Goal: Transaction & Acquisition: Purchase product/service

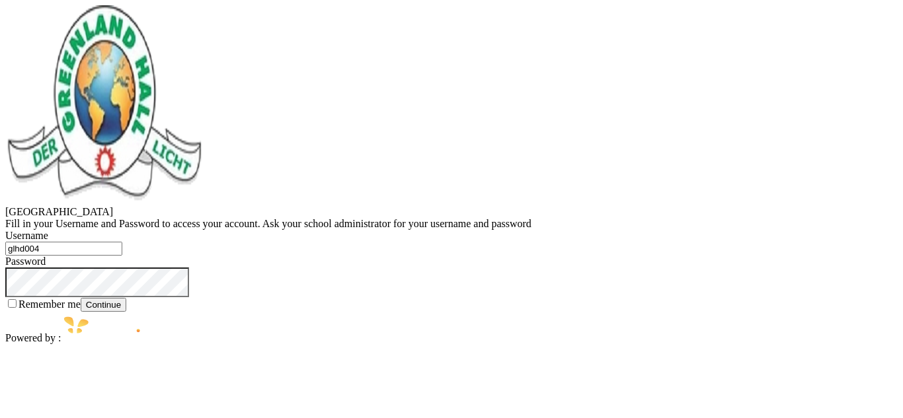
type input "glhd004"
click at [126, 312] on button "Continue" at bounding box center [104, 305] width 46 height 14
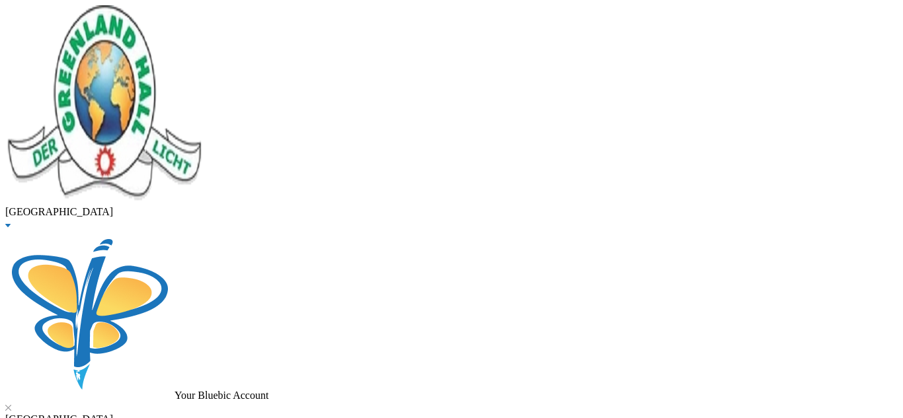
type input "olayin"
checkbox input "false"
type input "[PERSON_NAME]"
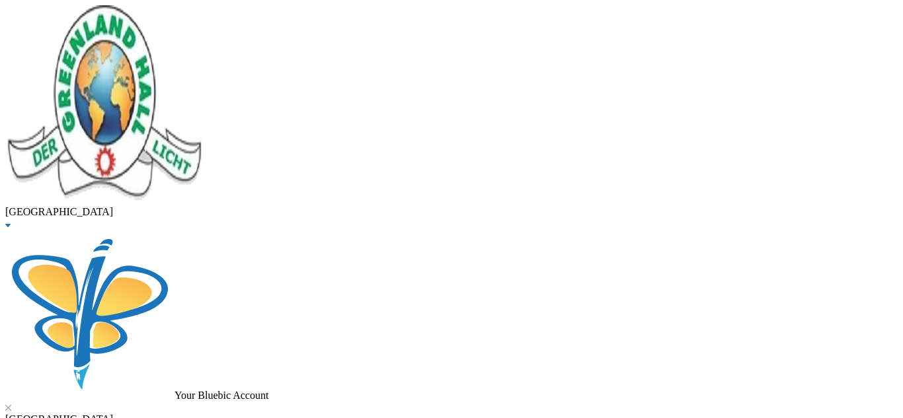
drag, startPoint x: 273, startPoint y: 107, endPoint x: 98, endPoint y: 104, distance: 175.1
type input "timothy"
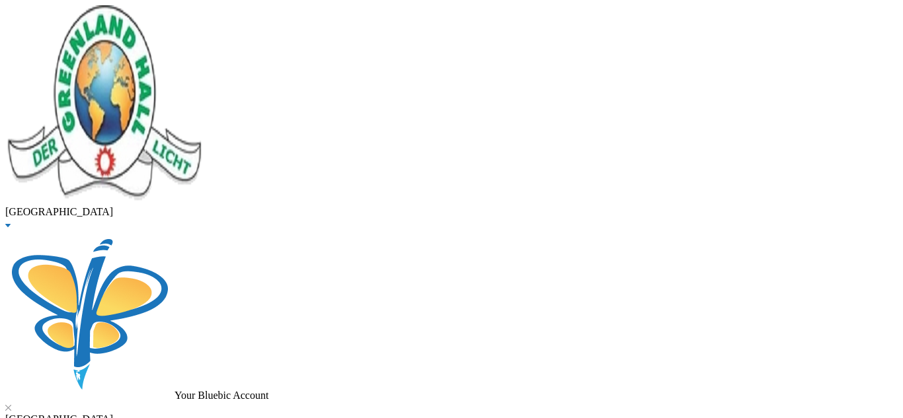
checkbox input "true"
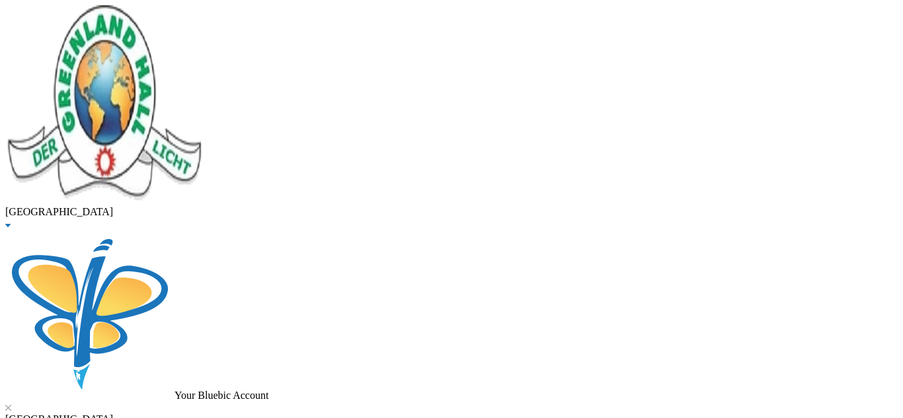
type input "0"
type input "20000"
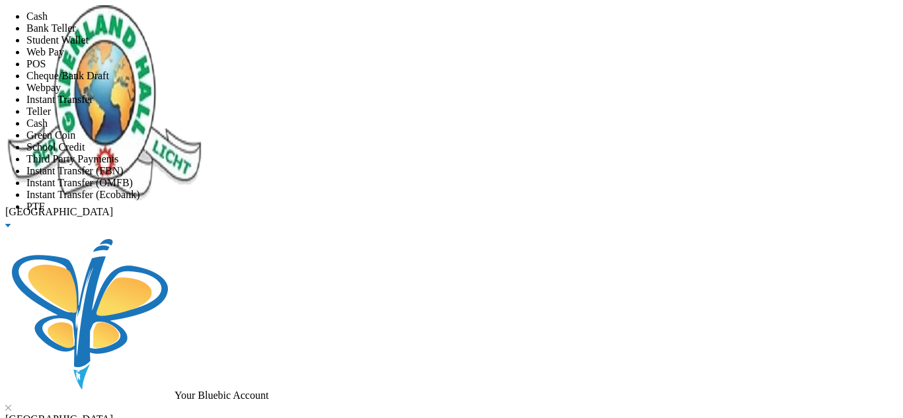
scroll to position [3, 0]
click at [368, 106] on li "Instant Transfer" at bounding box center [464, 100] width 876 height 12
